Goal: Information Seeking & Learning: Compare options

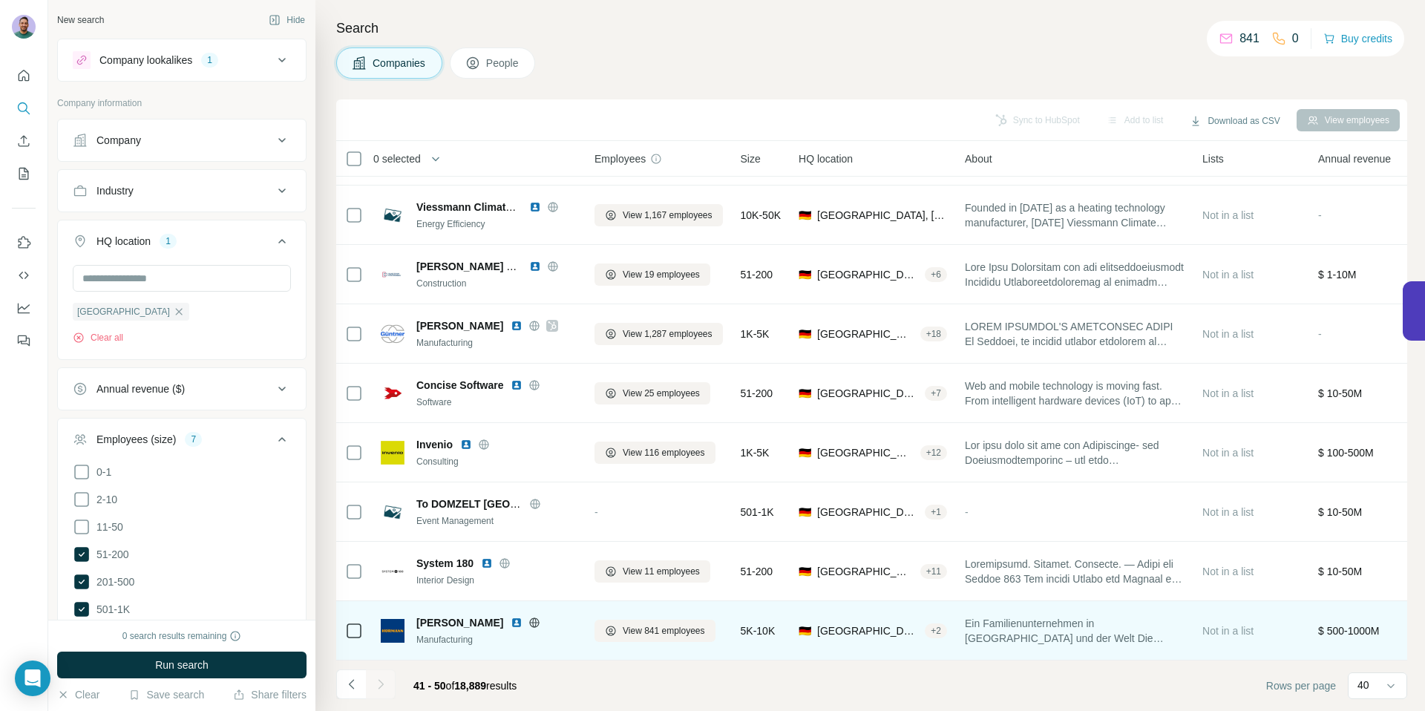
scroll to position [115, 0]
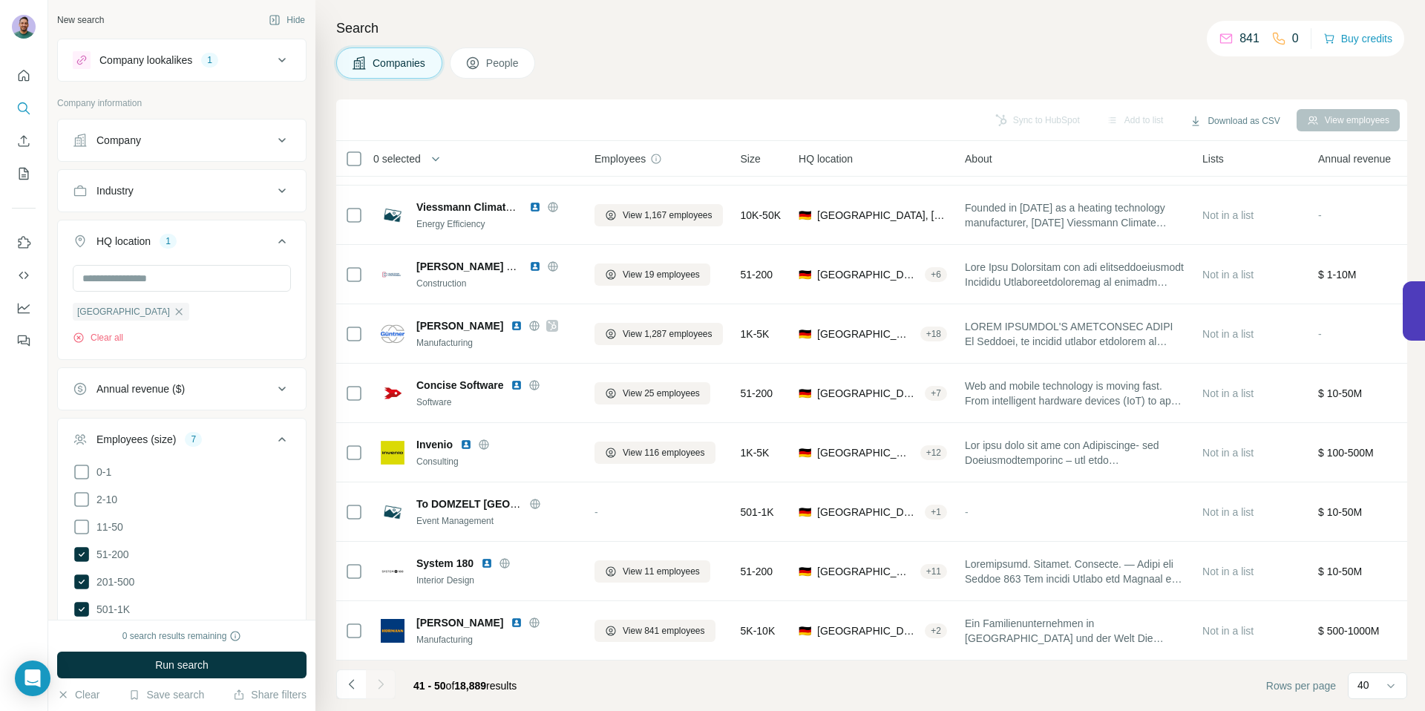
click at [268, 43] on button "Company lookalikes 1" at bounding box center [182, 60] width 248 height 36
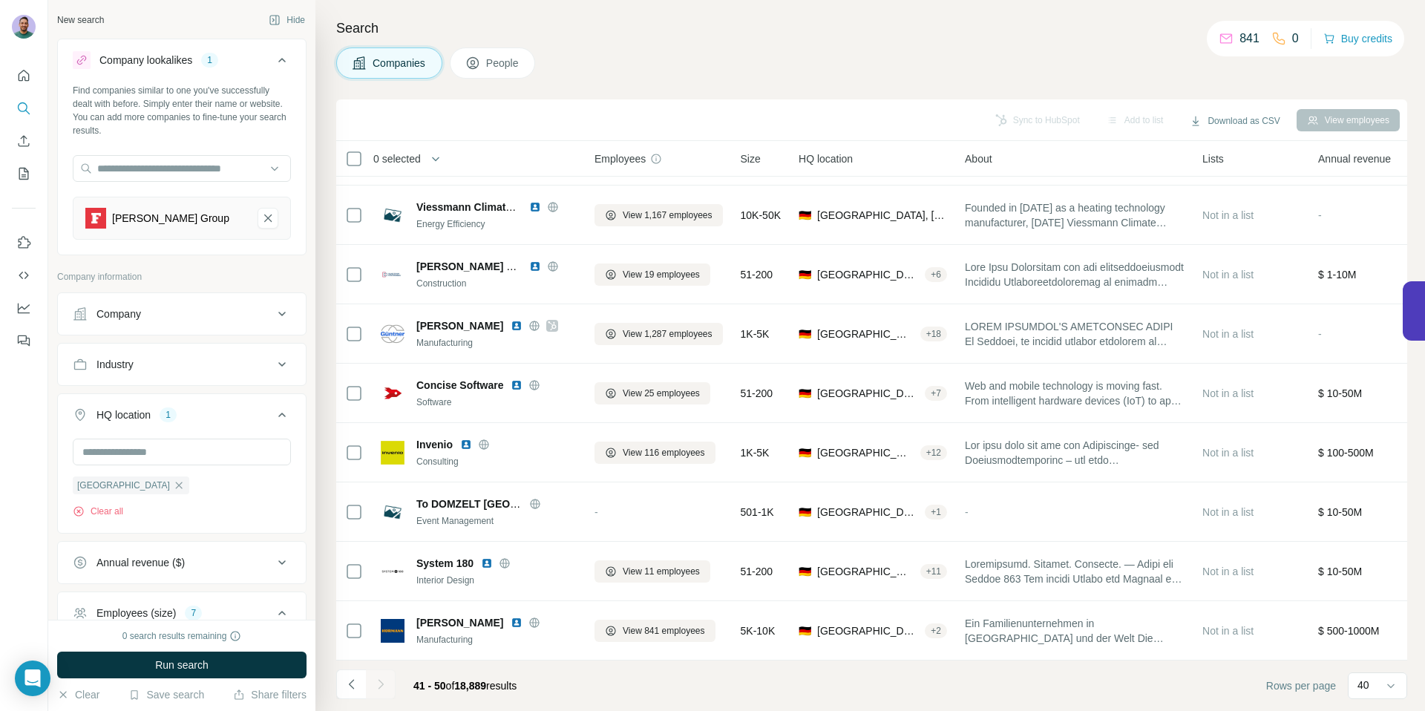
click at [273, 52] on icon at bounding box center [282, 60] width 18 height 18
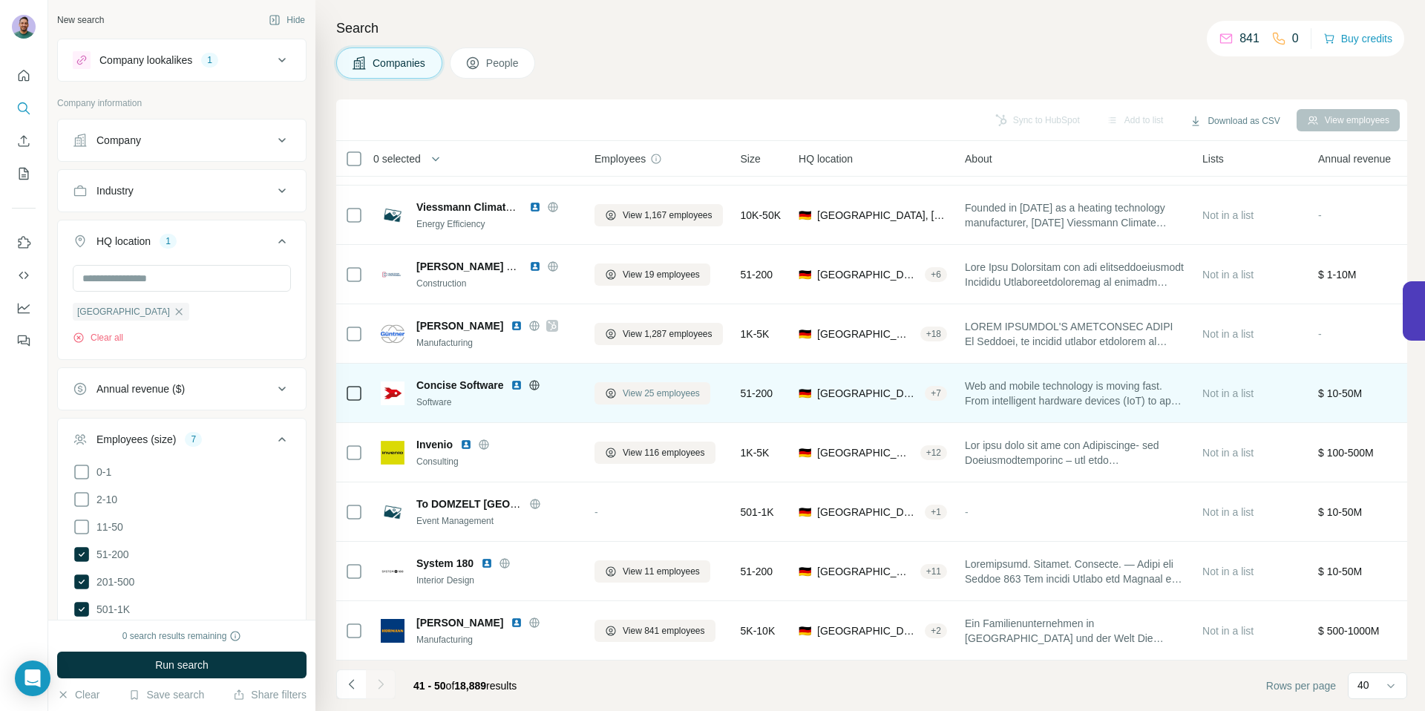
scroll to position [112, 0]
click at [537, 380] on icon at bounding box center [535, 385] width 12 height 12
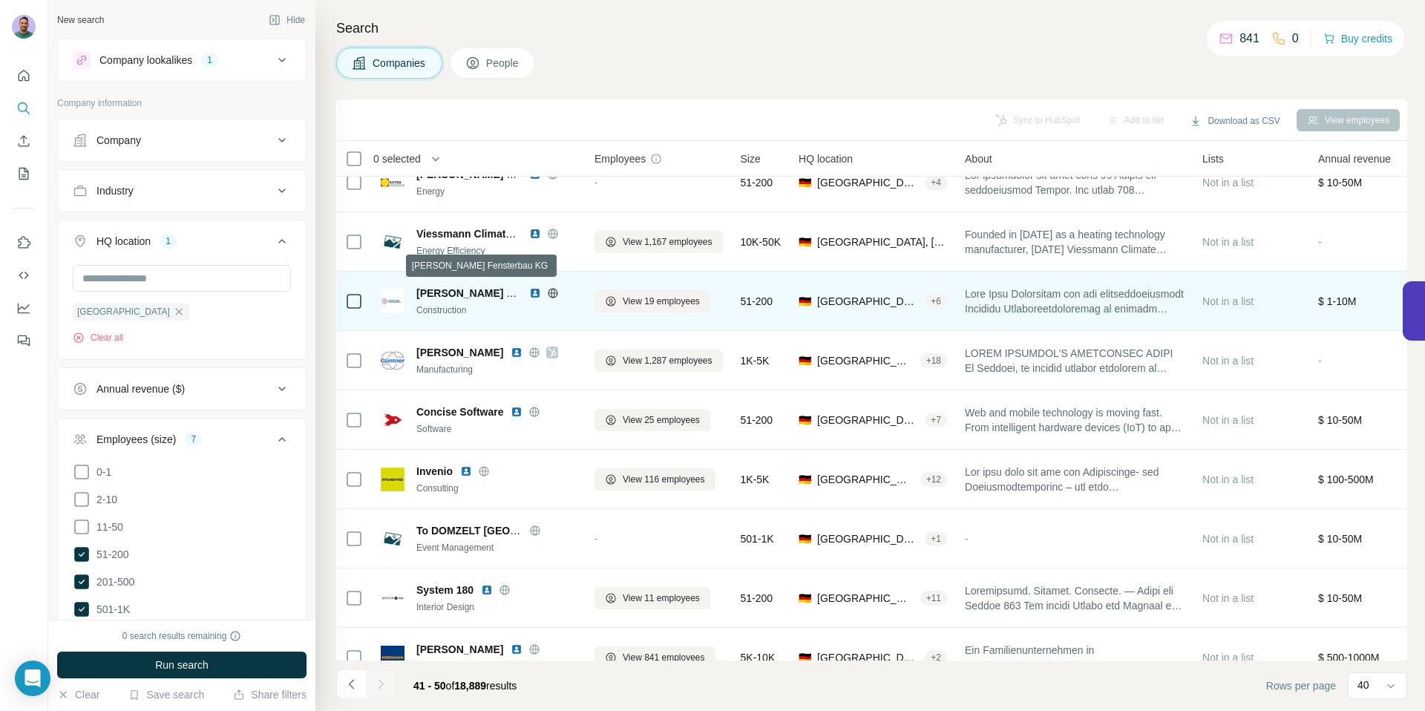
scroll to position [82, 0]
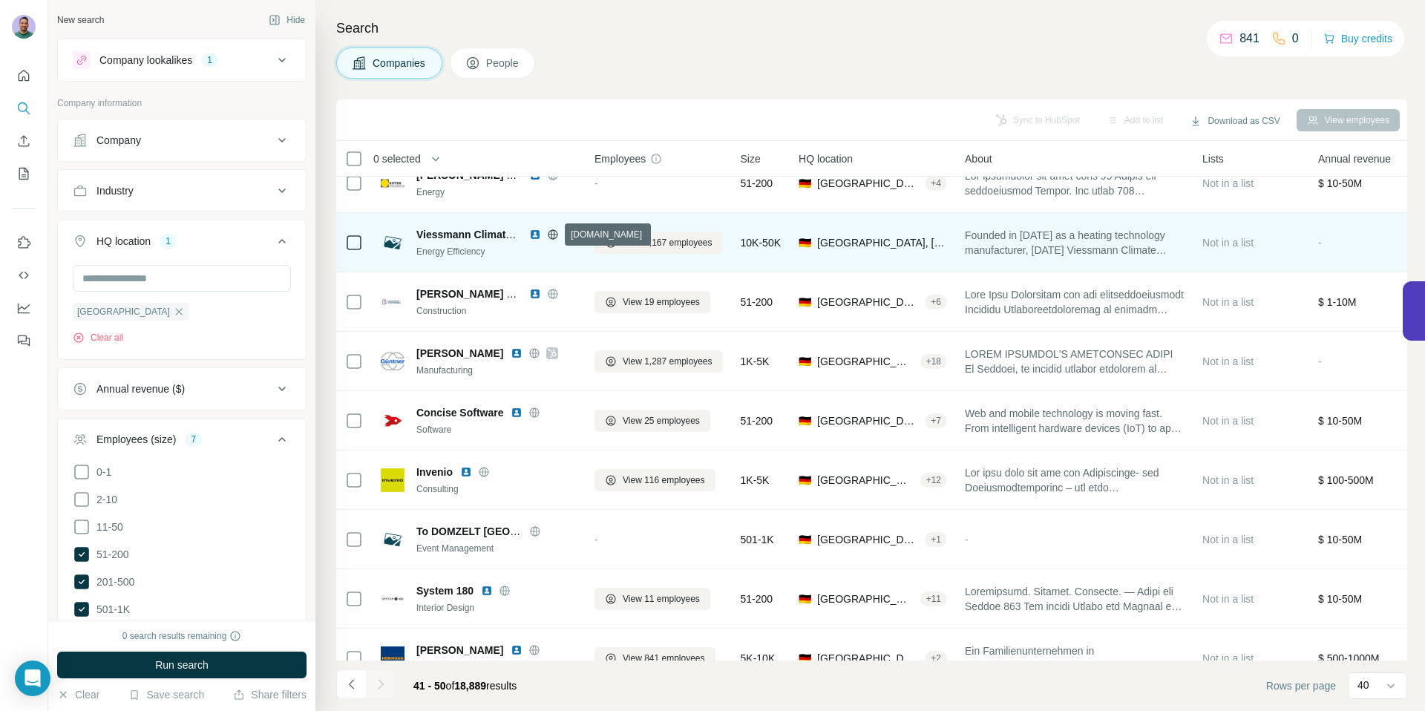
click at [554, 234] on icon at bounding box center [553, 234] width 10 height 1
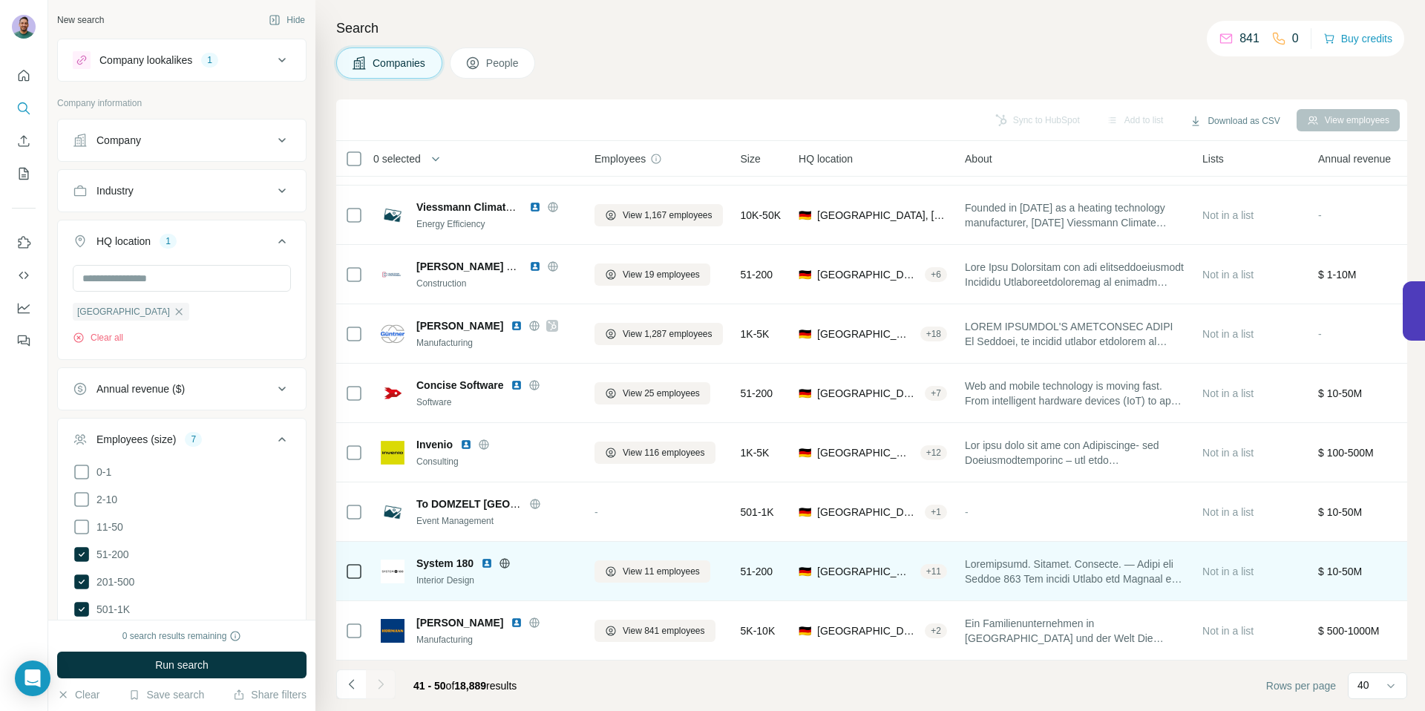
scroll to position [118, 0]
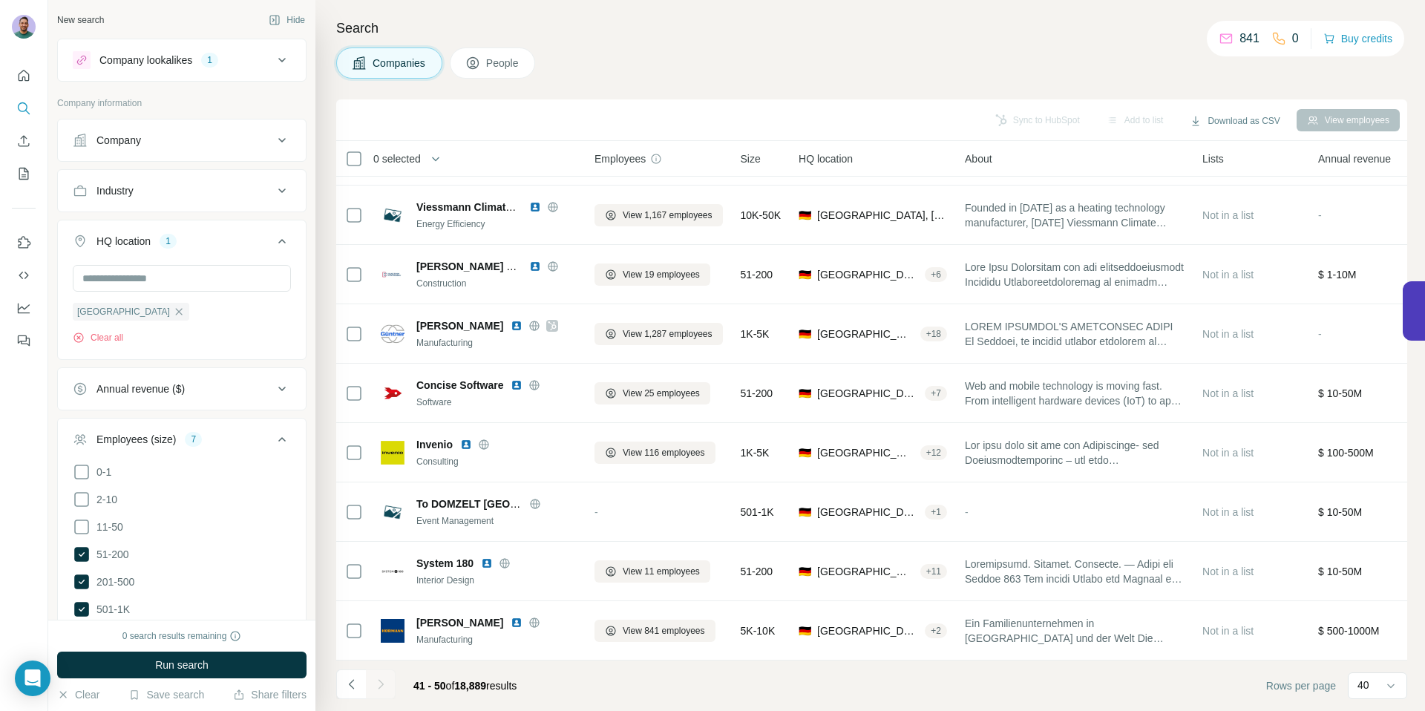
click at [349, 689] on icon "Navigate to previous page" at bounding box center [351, 684] width 15 height 15
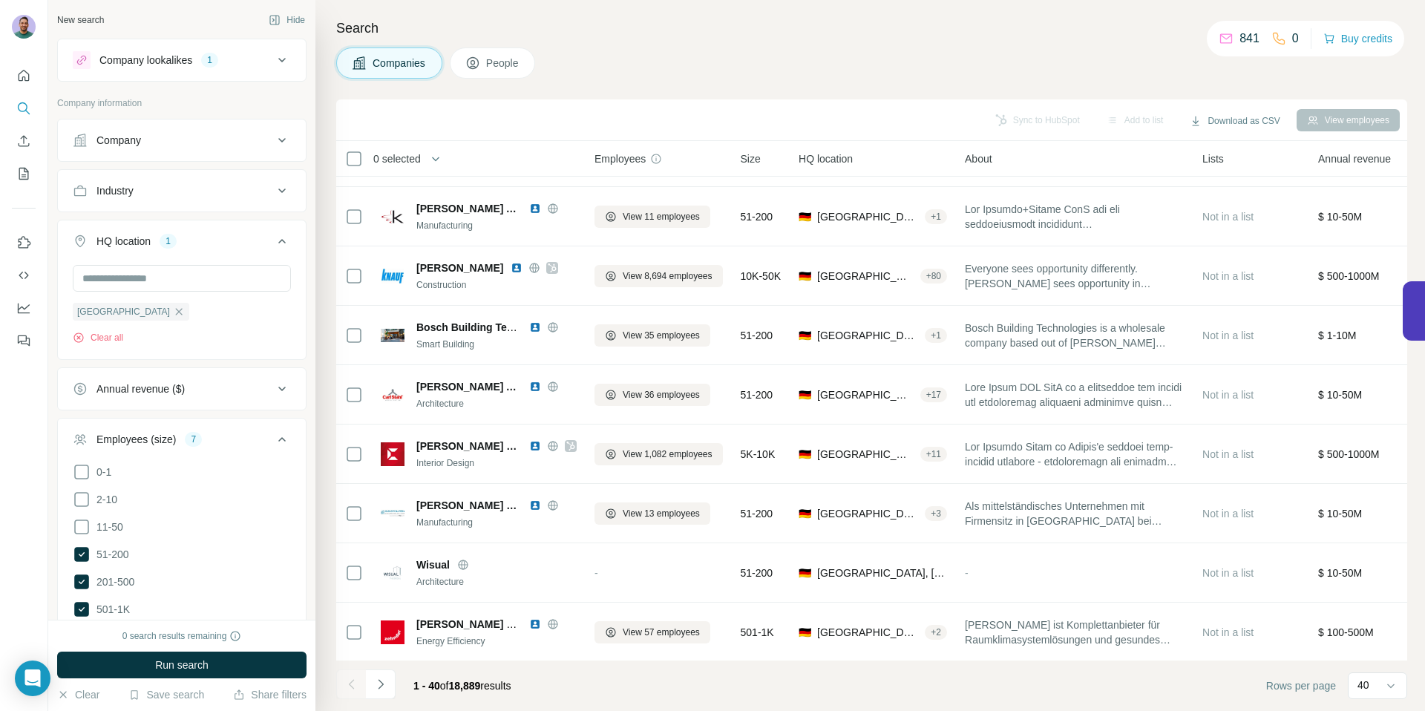
scroll to position [0, 0]
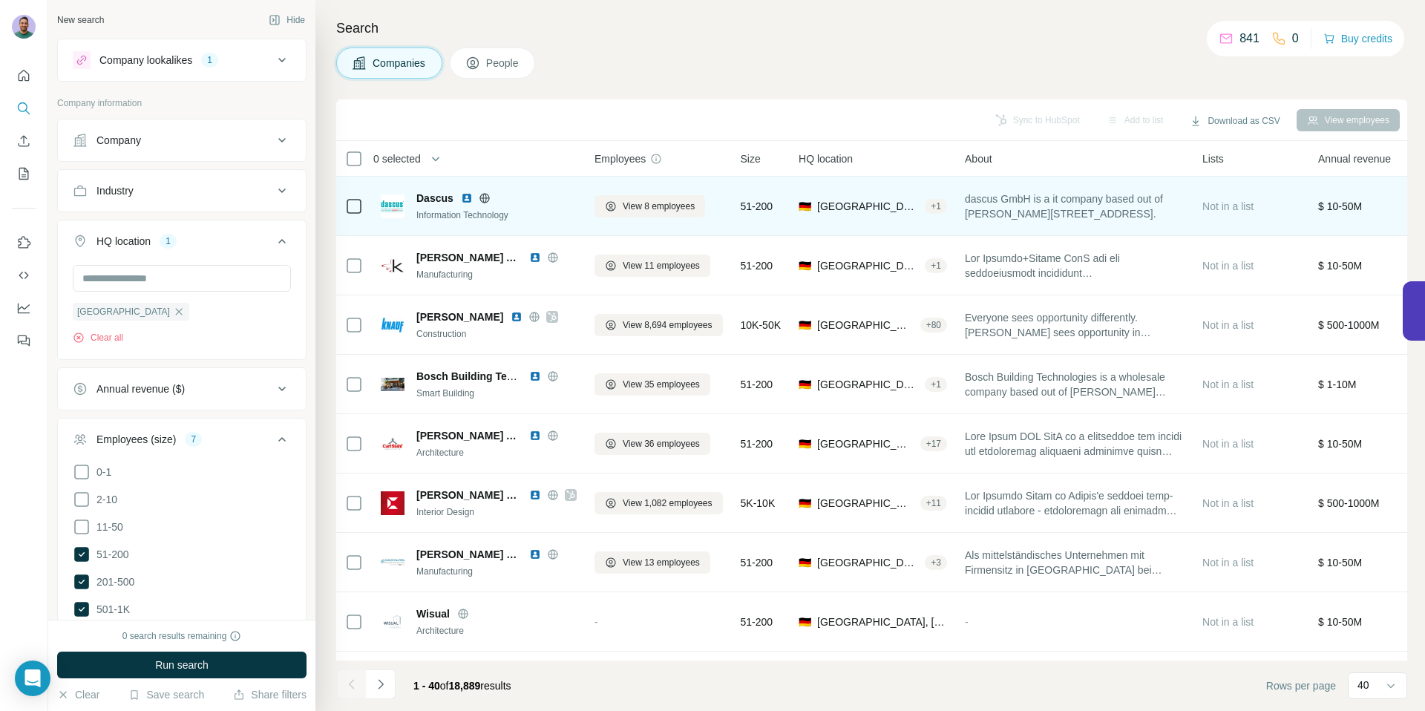
click at [484, 194] on icon at bounding box center [485, 198] width 4 height 10
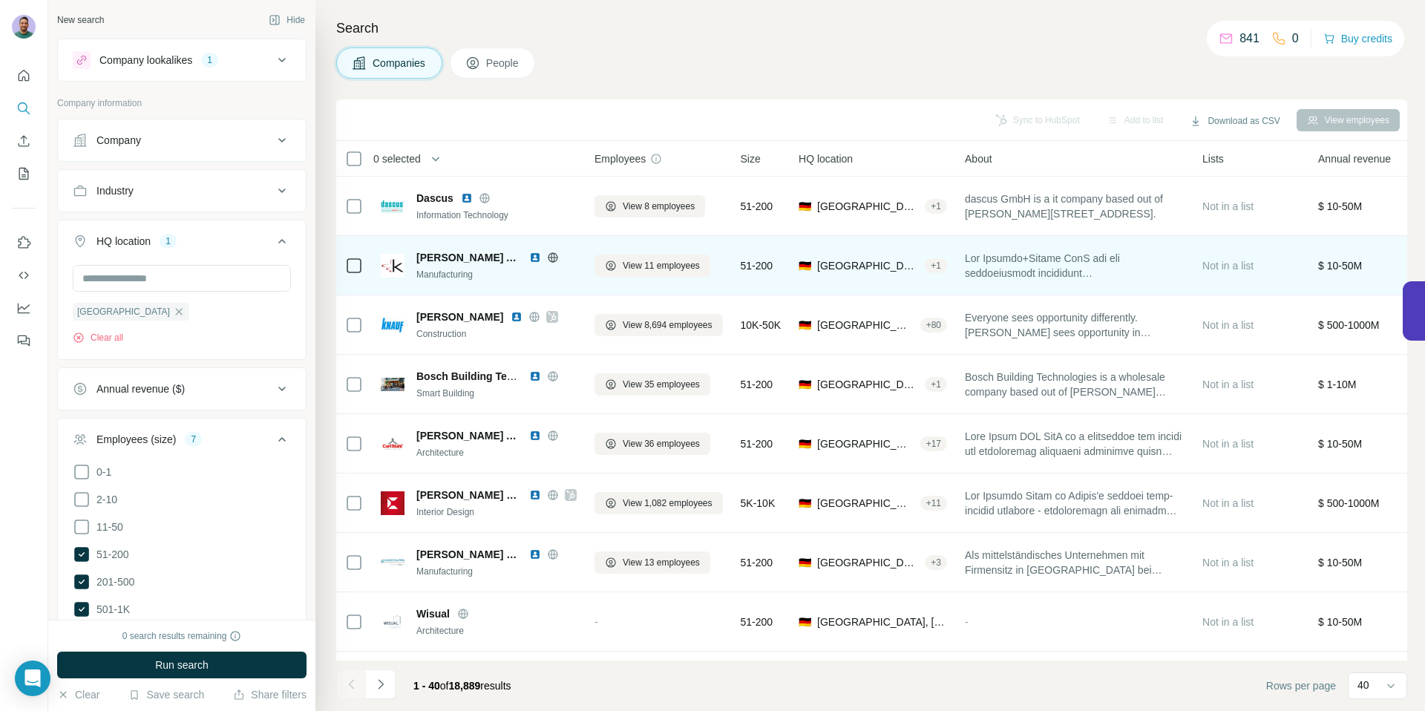
click at [547, 254] on icon at bounding box center [553, 258] width 12 height 12
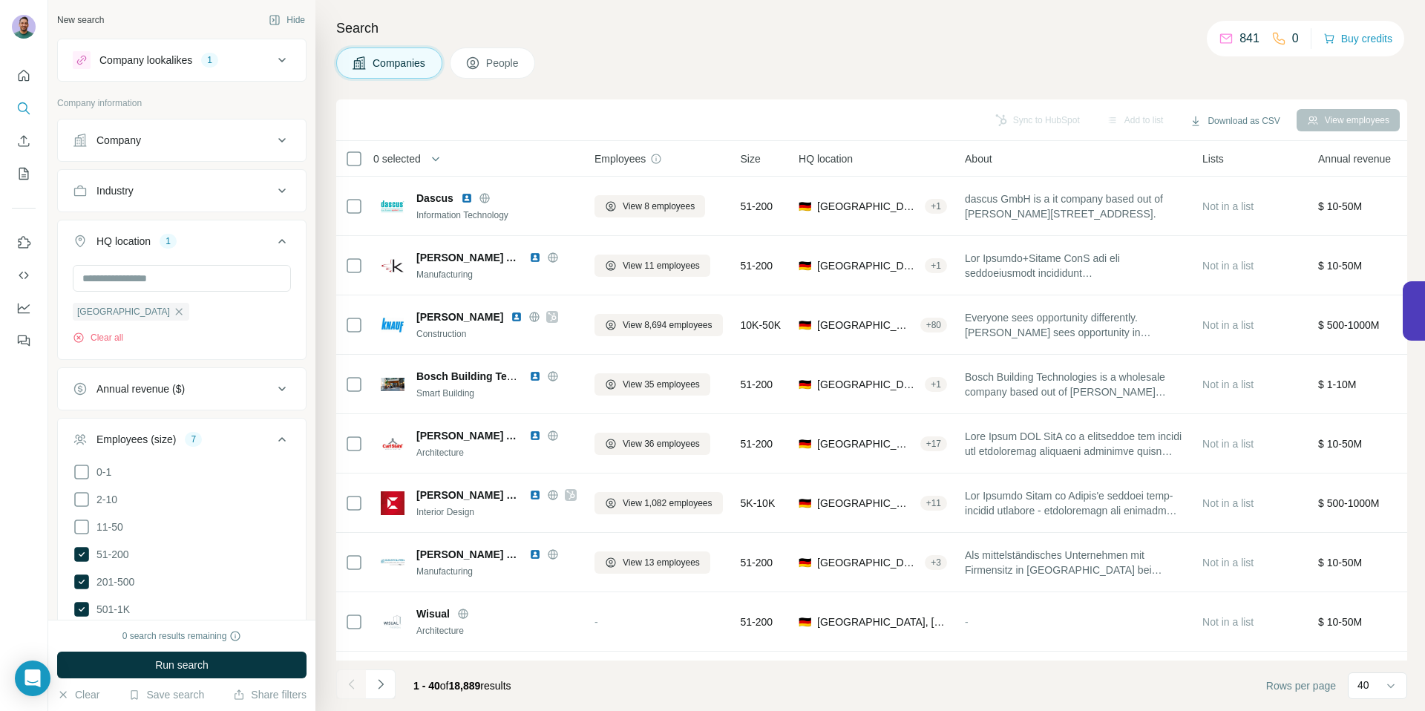
click at [833, 22] on h4 "Search" at bounding box center [871, 28] width 1071 height 21
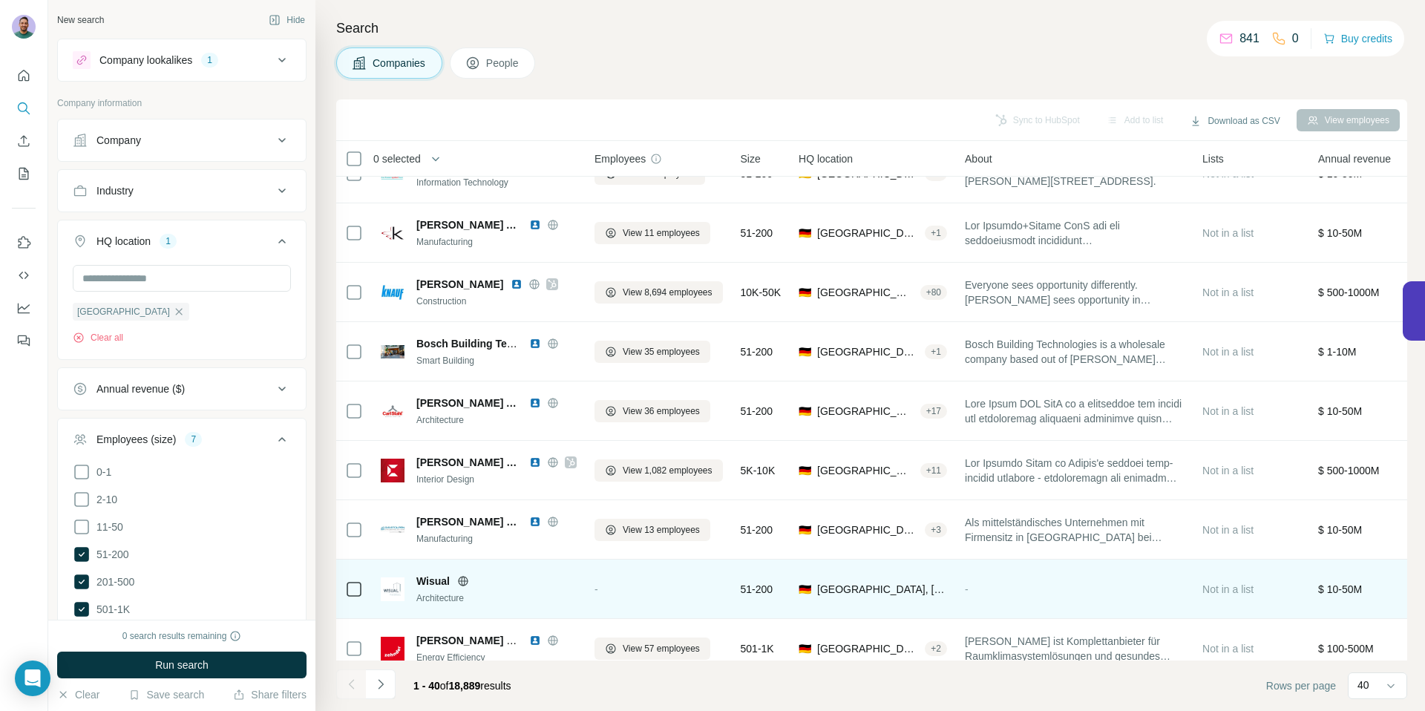
scroll to position [245, 0]
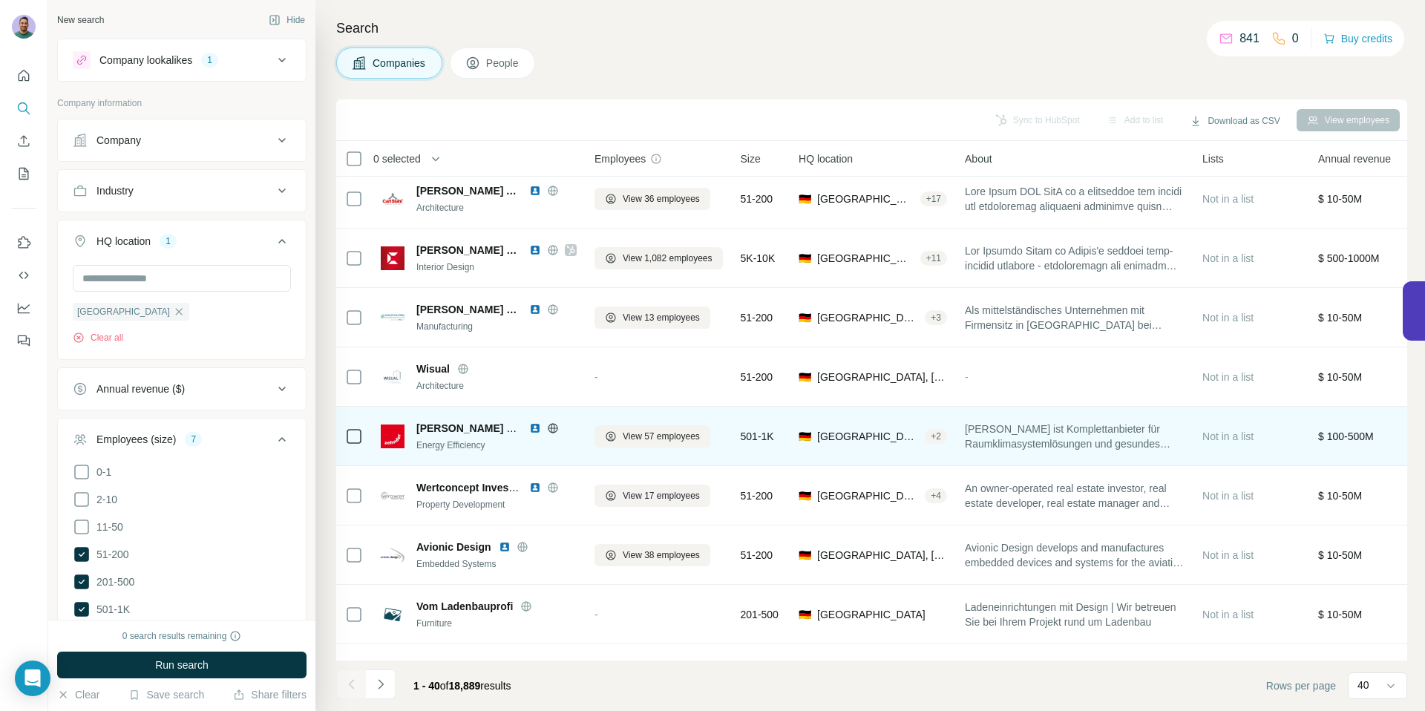
click at [551, 423] on icon at bounding box center [553, 428] width 12 height 12
click at [615, 433] on icon at bounding box center [611, 437] width 12 height 12
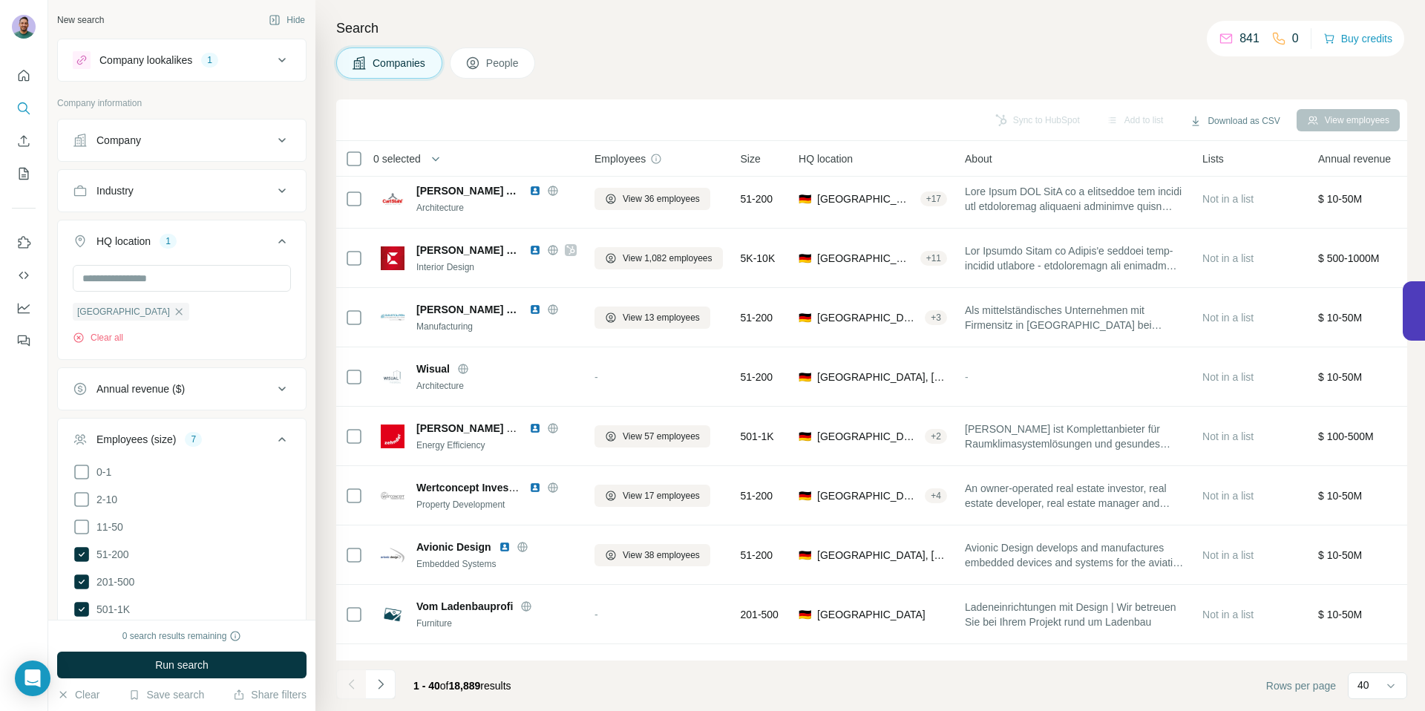
scroll to position [0, 0]
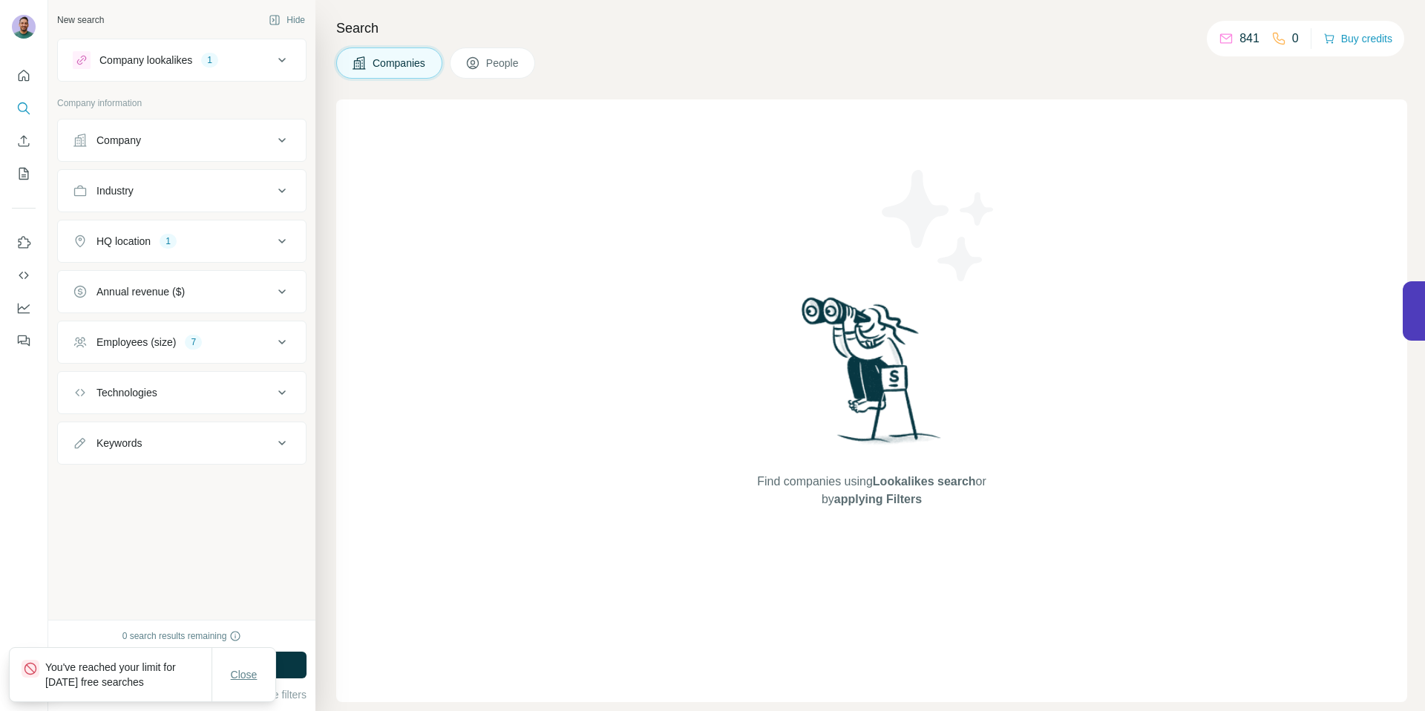
click at [249, 677] on span "Close" at bounding box center [244, 674] width 27 height 15
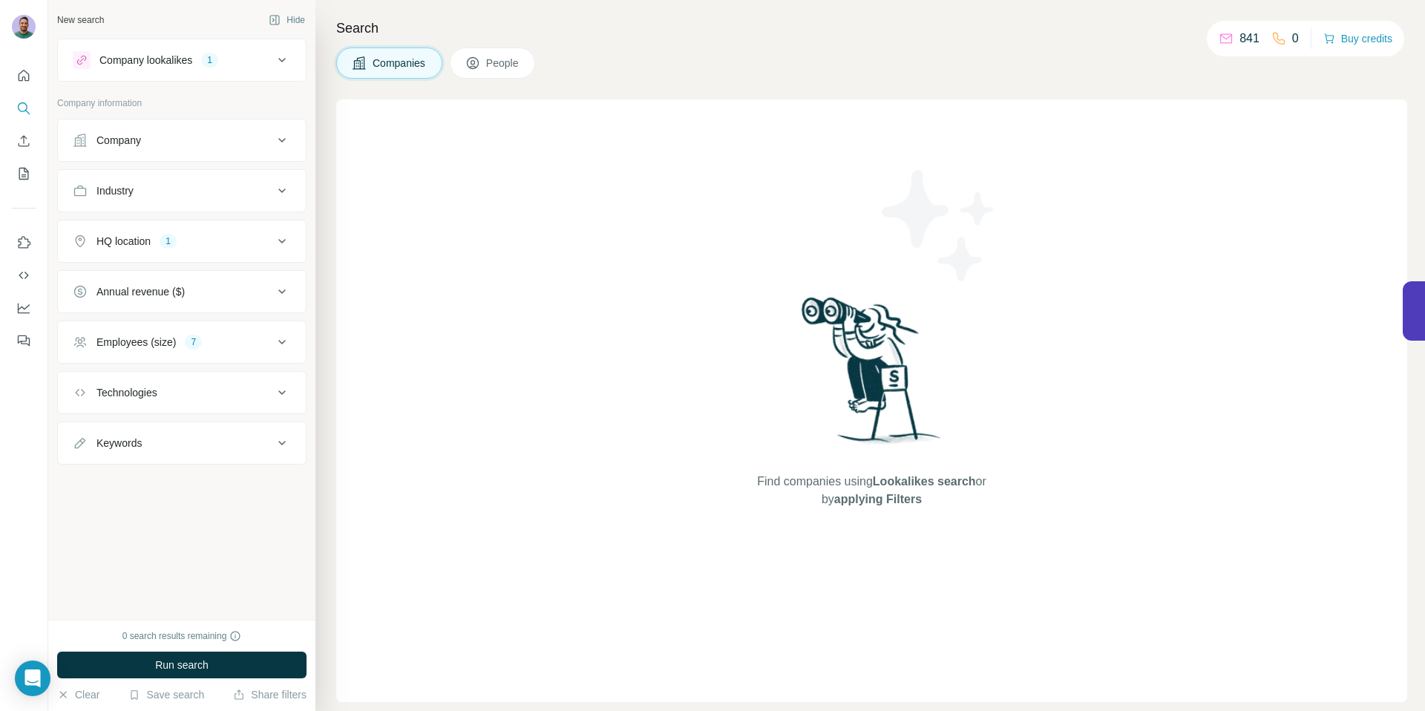
click at [610, 457] on div "Find companies using Lookalikes search or by applying Filters" at bounding box center [871, 400] width 1071 height 603
click at [284, 572] on div "New search Hide Company lookalikes 1 Company information Company Industry HQ lo…" at bounding box center [181, 310] width 267 height 620
drag, startPoint x: 837, startPoint y: 543, endPoint x: 835, endPoint y: 465, distance: 78.7
drag, startPoint x: 817, startPoint y: 473, endPoint x: 823, endPoint y: 434, distance: 39.7
